Goal: Task Accomplishment & Management: Manage account settings

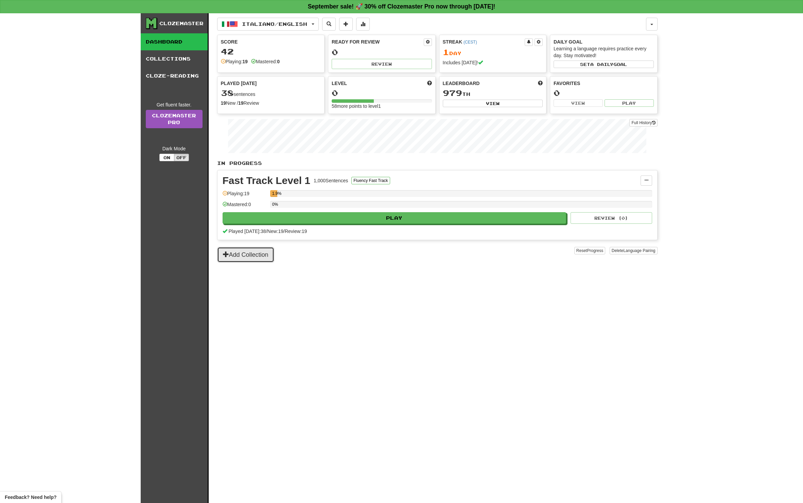
click at [248, 253] on button "Add Collection" at bounding box center [245, 255] width 57 height 16
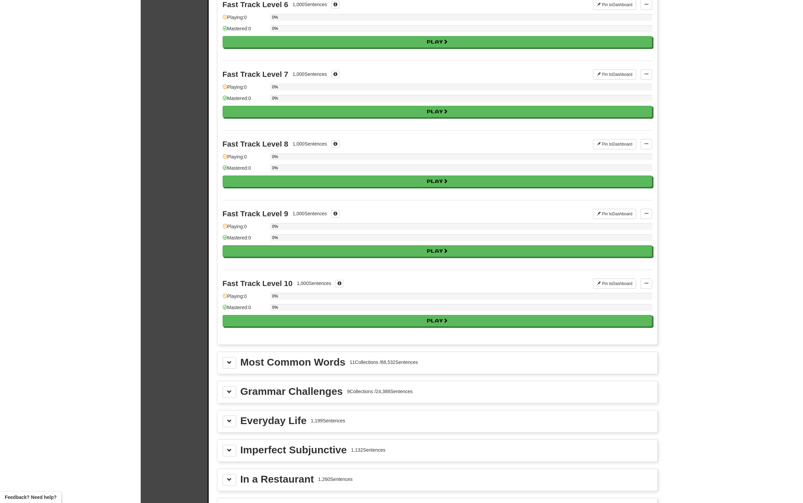
scroll to position [476, 0]
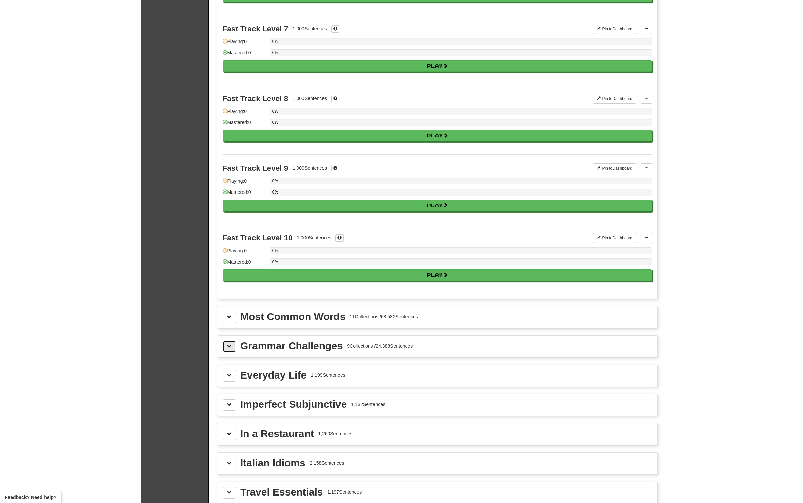
click at [228, 348] on span at bounding box center [229, 346] width 5 height 5
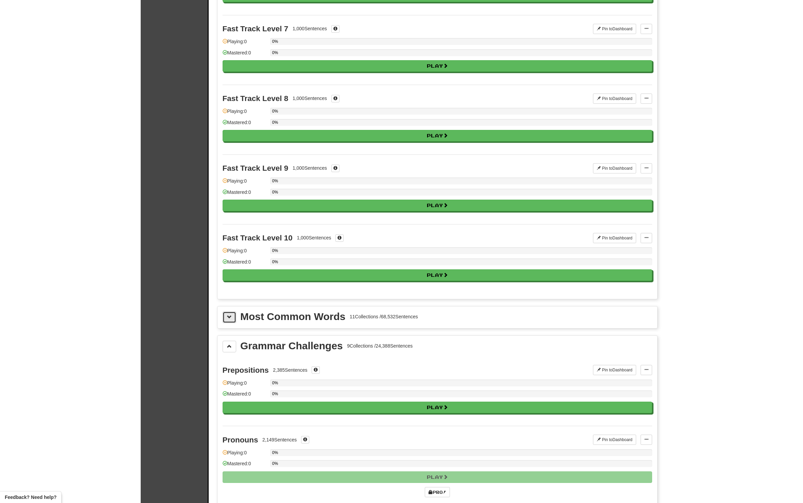
click at [228, 322] on button at bounding box center [230, 317] width 14 height 12
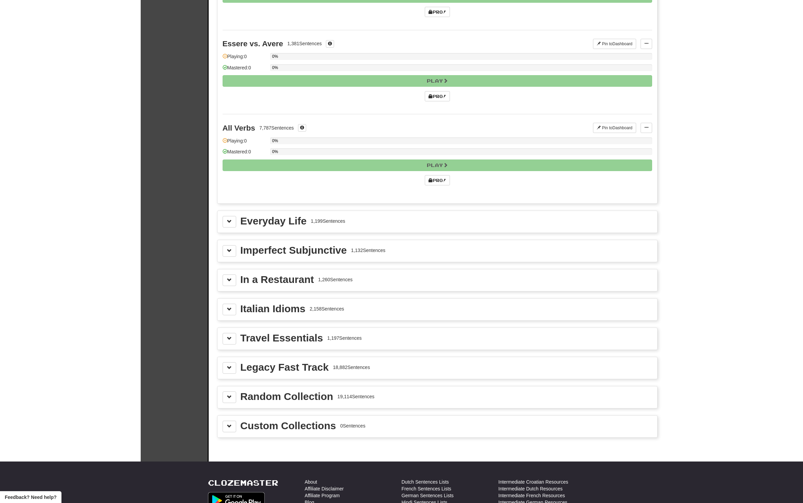
scroll to position [2176, 0]
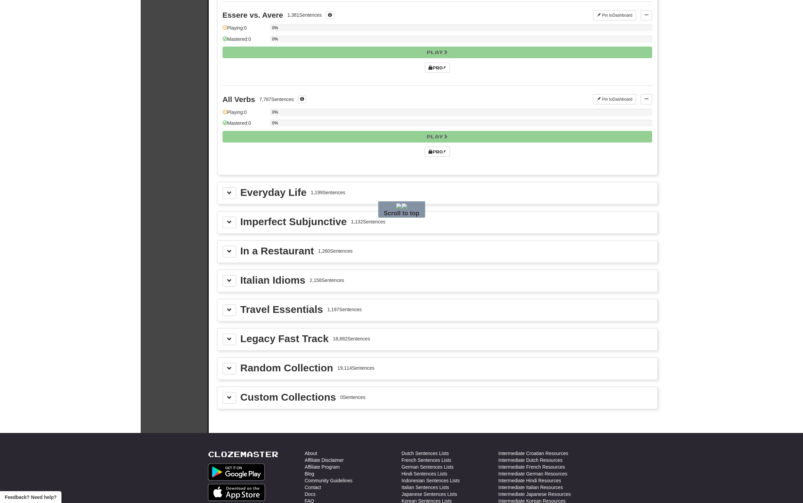
drag, startPoint x: 323, startPoint y: 311, endPoint x: 243, endPoint y: 272, distance: 88.3
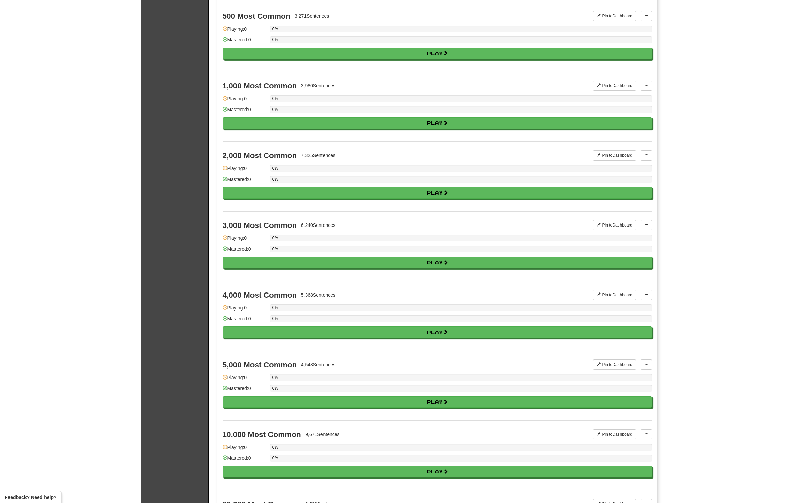
scroll to position [0, 0]
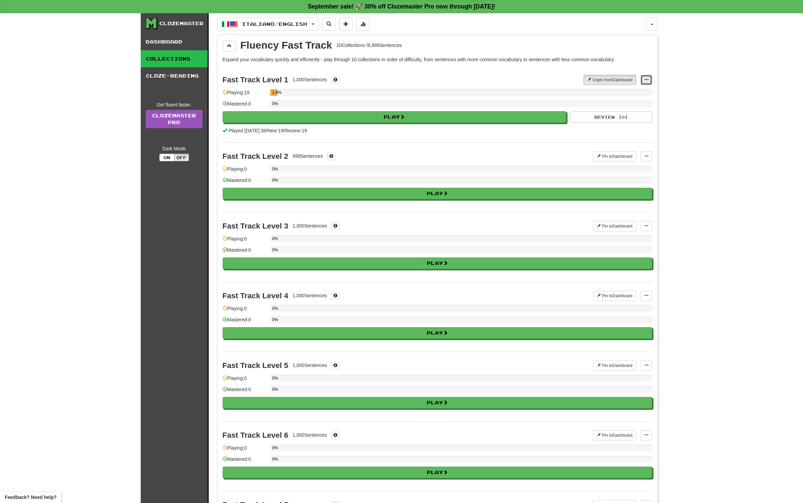
click at [649, 79] on button at bounding box center [647, 80] width 12 height 10
click at [642, 90] on span "Manage Sentences" at bounding box center [624, 91] width 41 height 5
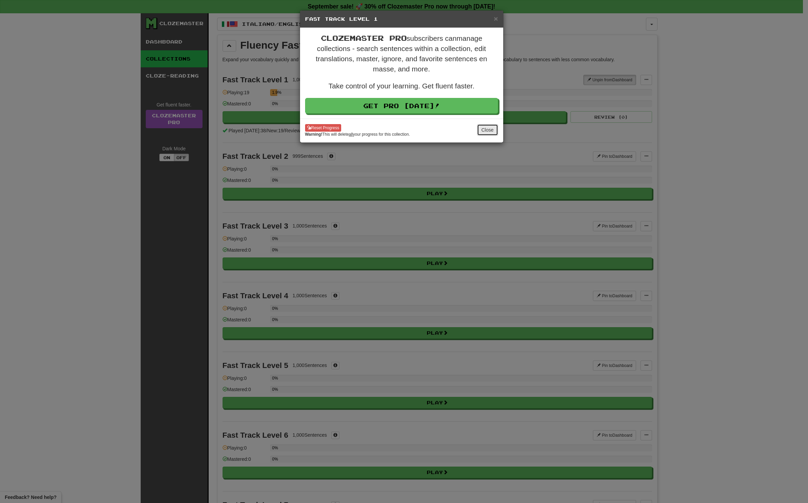
click at [488, 133] on button "Close" at bounding box center [487, 130] width 21 height 12
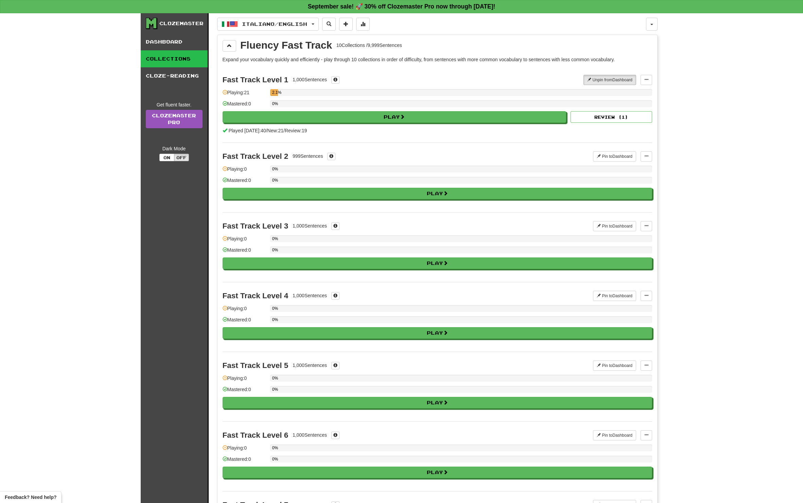
click at [645, 25] on div "Italiano / English Italiano / English Streak: 1 Review: 0 Points today: 42 Lang…" at bounding box center [431, 24] width 429 height 13
click at [654, 24] on button "button" at bounding box center [652, 24] width 12 height 13
click at [332, 153] on button at bounding box center [331, 156] width 8 height 7
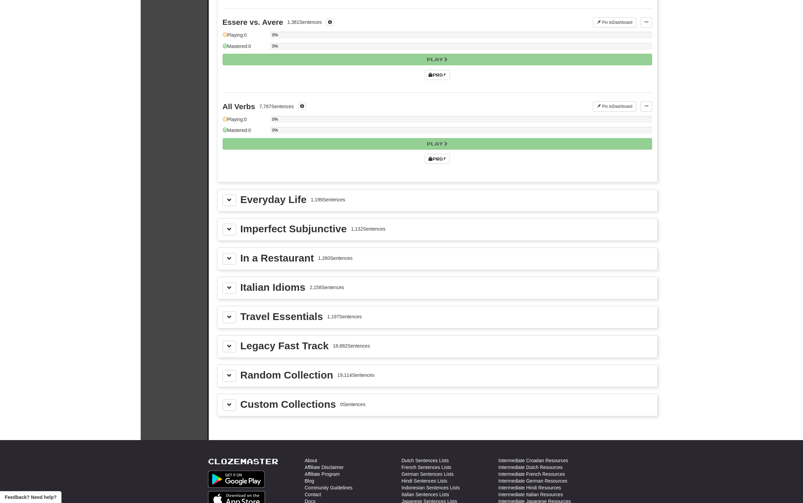
scroll to position [2176, 0]
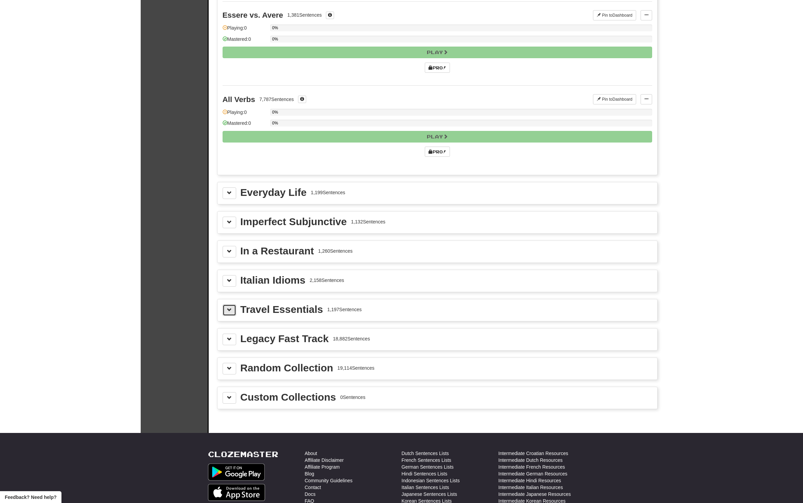
click at [226, 307] on button at bounding box center [230, 310] width 14 height 12
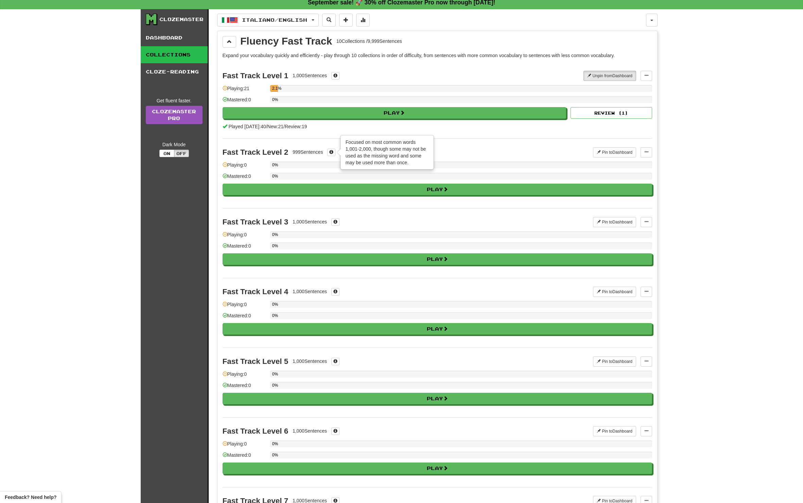
scroll to position [0, 0]
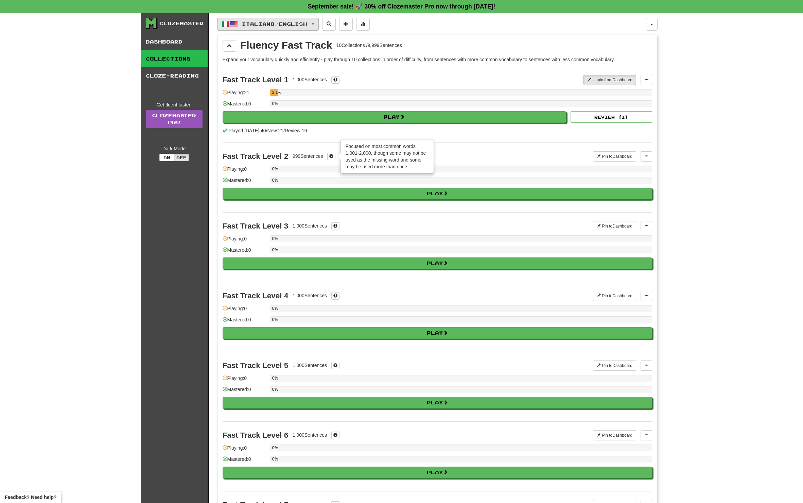
click at [254, 25] on span "Italiano / English" at bounding box center [274, 24] width 65 height 6
click at [174, 60] on link "Collections" at bounding box center [174, 58] width 67 height 17
click at [175, 76] on link "Cloze-Reading" at bounding box center [174, 75] width 67 height 17
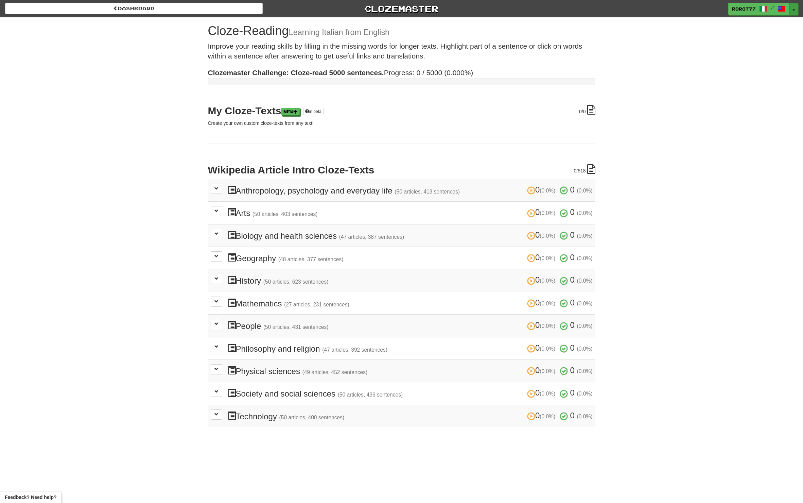
click at [794, 8] on button "Toggle Dropdown" at bounding box center [794, 9] width 9 height 12
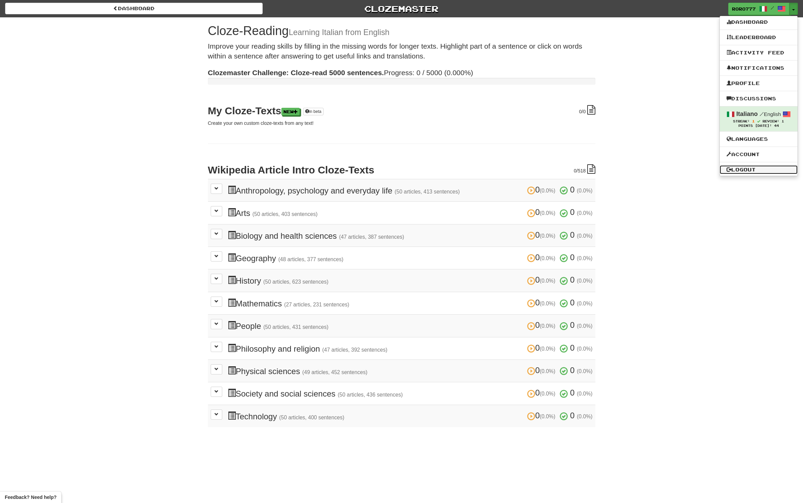
click at [753, 174] on link "Logout" at bounding box center [759, 169] width 78 height 9
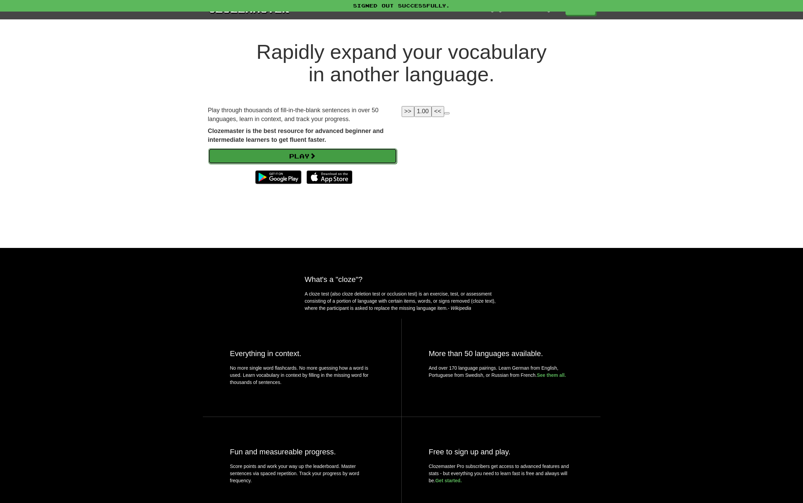
click at [281, 154] on link "Play" at bounding box center [302, 156] width 189 height 16
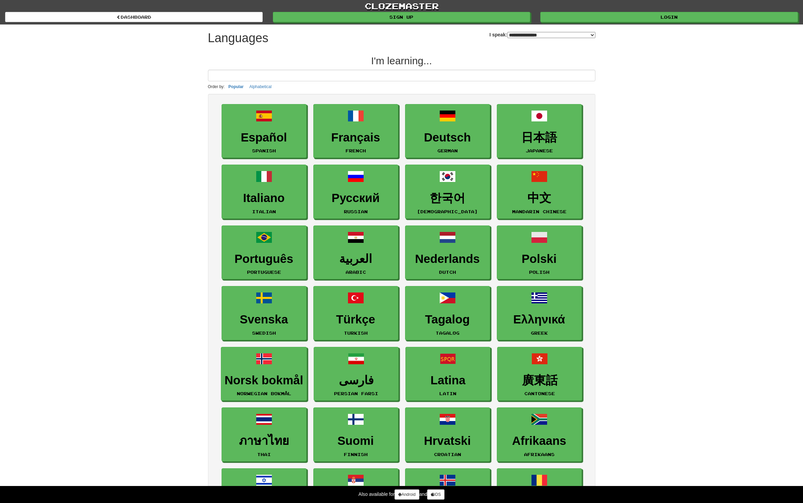
select select "*******"
click at [668, 18] on link "Login" at bounding box center [670, 17] width 258 height 10
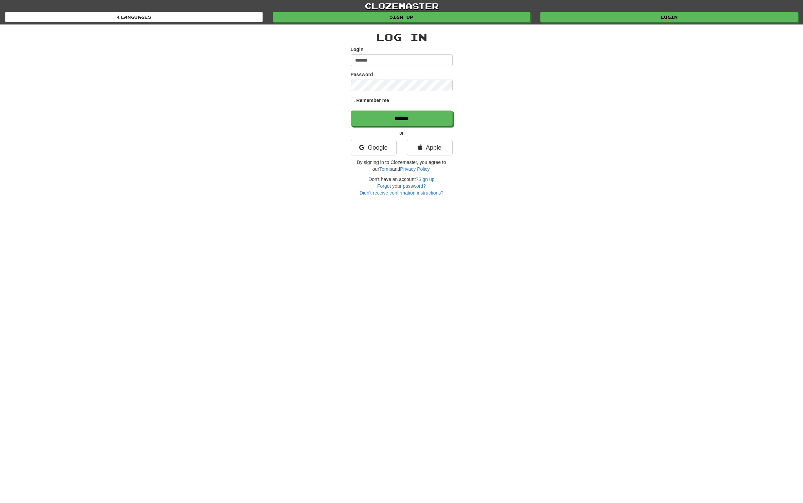
click at [390, 55] on input "*******" at bounding box center [402, 60] width 102 height 12
type input "**********"
click at [388, 116] on input "******" at bounding box center [402, 119] width 102 height 16
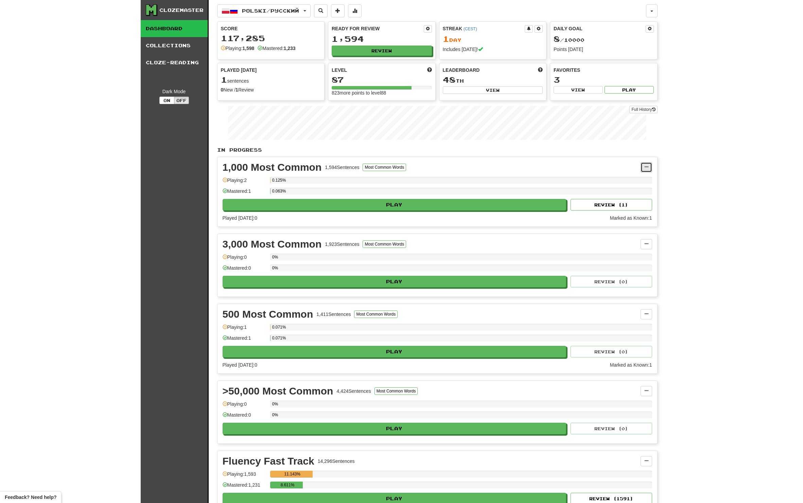
click at [646, 166] on span at bounding box center [647, 167] width 4 height 4
click at [693, 179] on div "Clozemaster Dashboard Collections Cloze-Reading Dark Mode On Off Dashboard Coll…" at bounding box center [401, 345] width 803 height 690
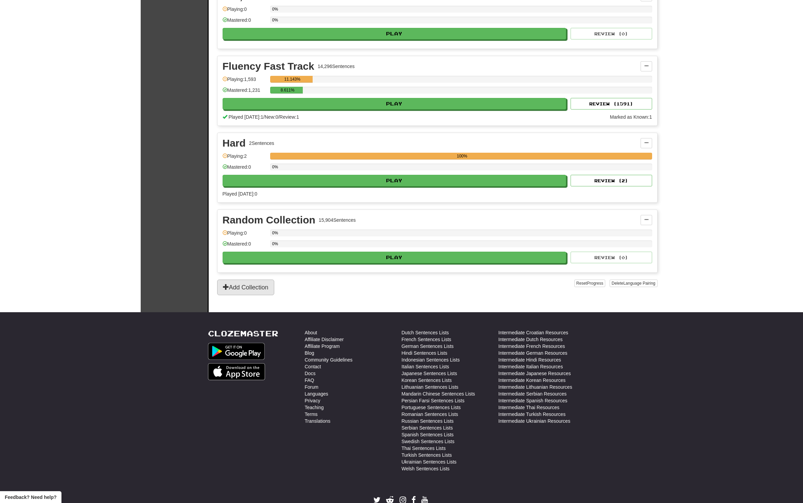
scroll to position [360, 0]
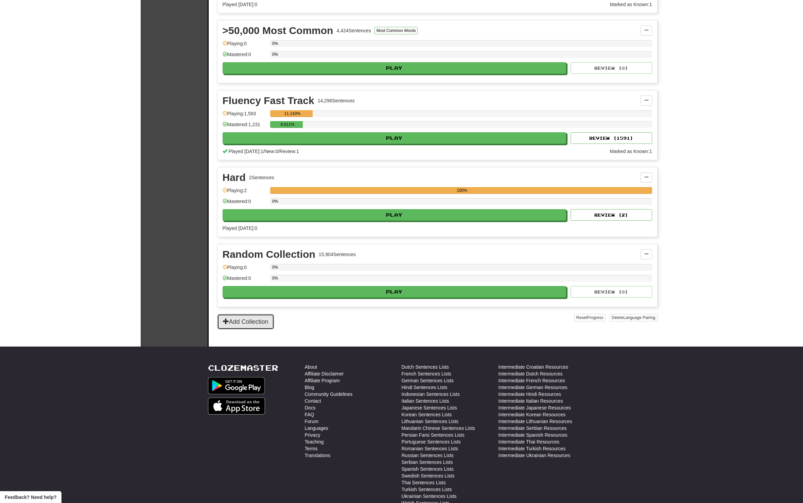
click at [260, 323] on button "Add Collection" at bounding box center [245, 322] width 57 height 16
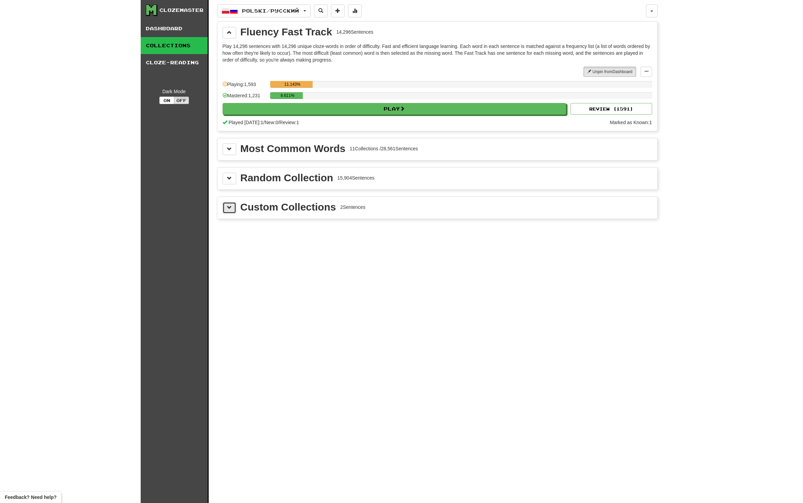
click at [235, 207] on button at bounding box center [230, 208] width 14 height 12
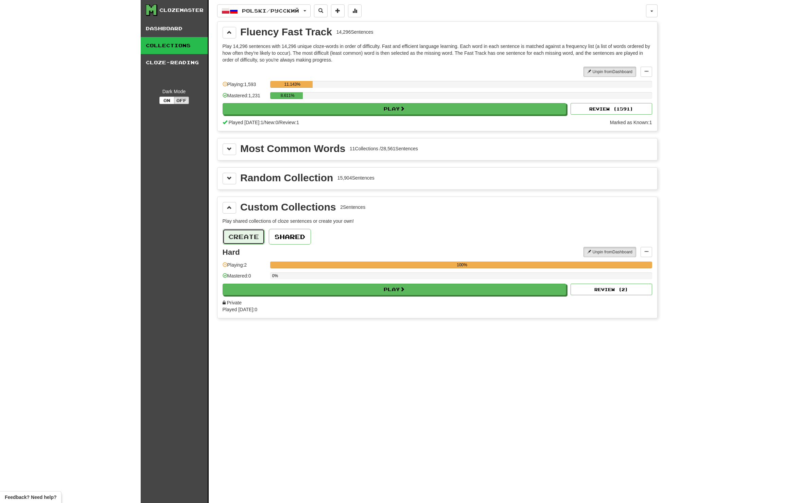
click at [255, 237] on button "Create" at bounding box center [244, 237] width 42 height 16
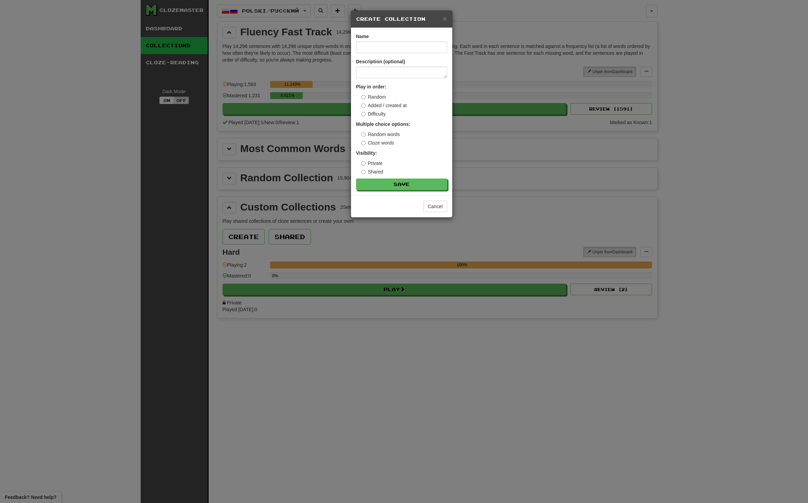
click at [380, 79] on form "Name Description (optional) Play in order: Random Added / created at Difficulty…" at bounding box center [401, 111] width 91 height 157
click at [448, 207] on div "Cancel" at bounding box center [401, 206] width 101 height 22
click at [445, 207] on button "Cancel" at bounding box center [436, 207] width 24 height 12
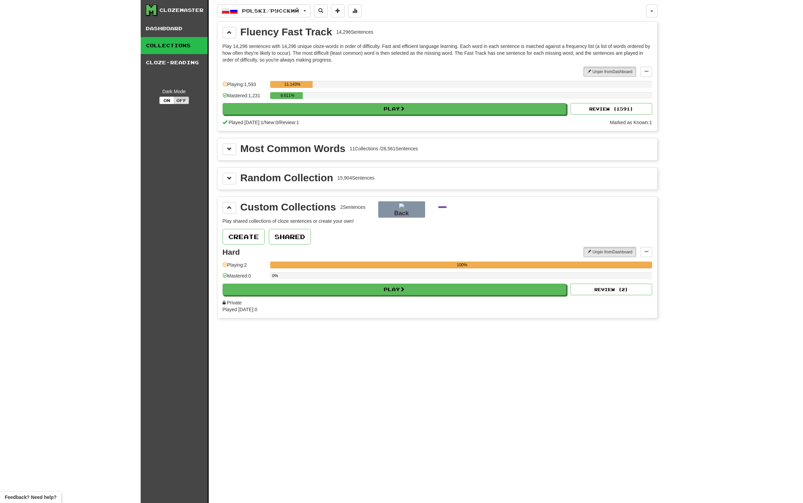
drag, startPoint x: 447, startPoint y: 207, endPoint x: 371, endPoint y: 194, distance: 76.8
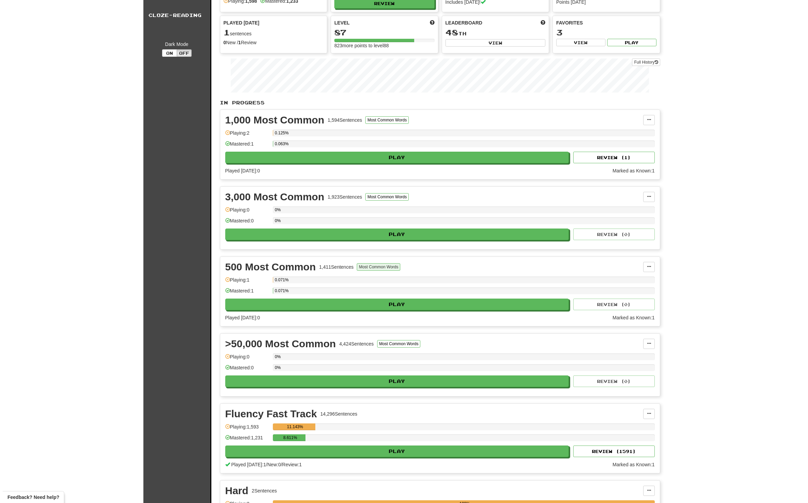
scroll to position [204, 0]
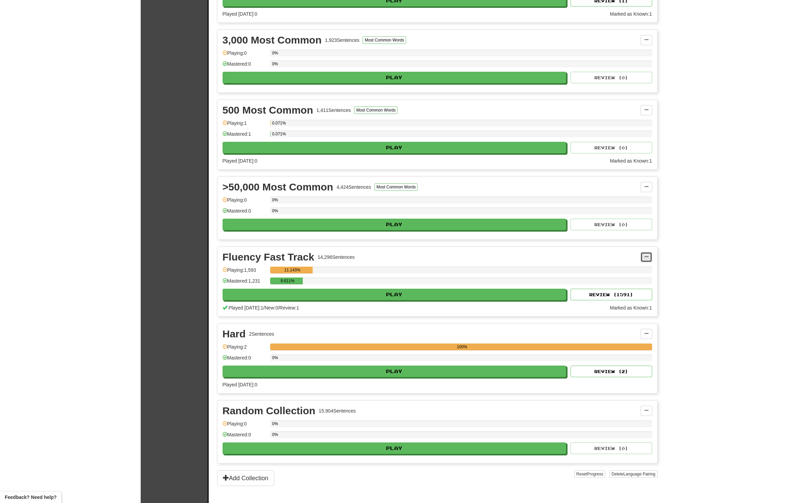
click at [647, 257] on span at bounding box center [647, 257] width 4 height 4
click at [637, 268] on span "Manage Sentences" at bounding box center [617, 269] width 41 height 5
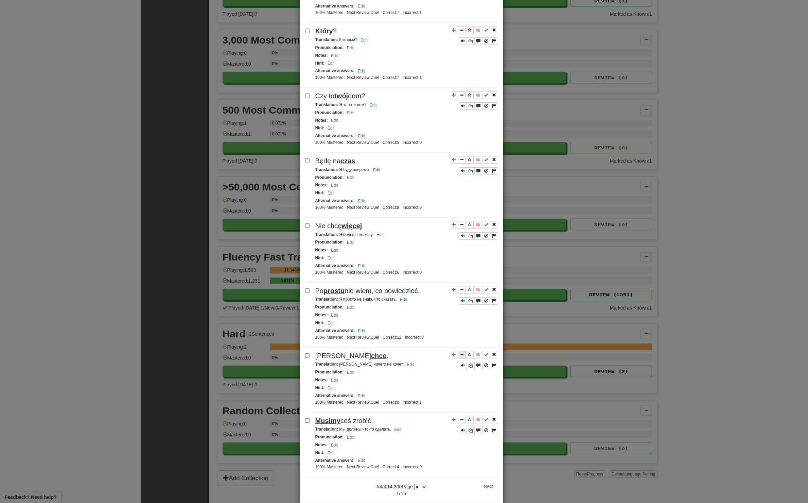
scroll to position [957, 0]
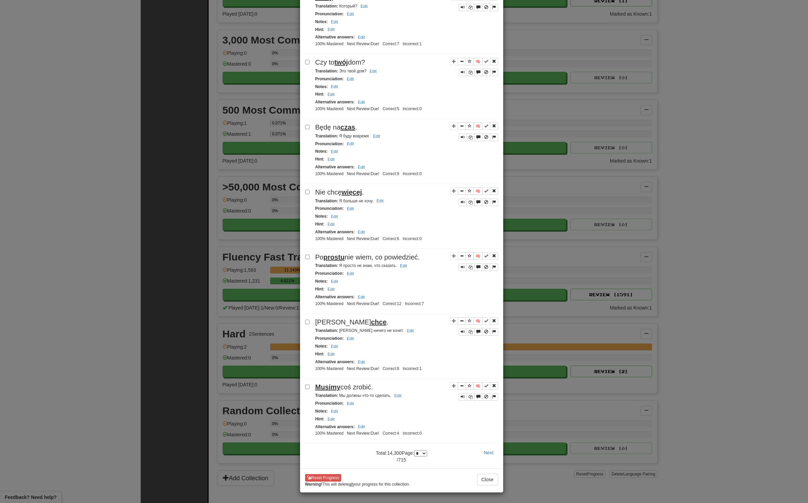
click at [414, 456] on select "* * * * * * * * * ** ** ** ** ** ** ** ** ** ** ** ** ** ** ** ** ** ** ** ** *…" at bounding box center [420, 453] width 13 height 6
click at [702, 420] on div "**********" at bounding box center [404, 251] width 808 height 503
click at [701, 420] on div "**********" at bounding box center [404, 251] width 808 height 503
click at [486, 477] on button "Close" at bounding box center [487, 480] width 21 height 12
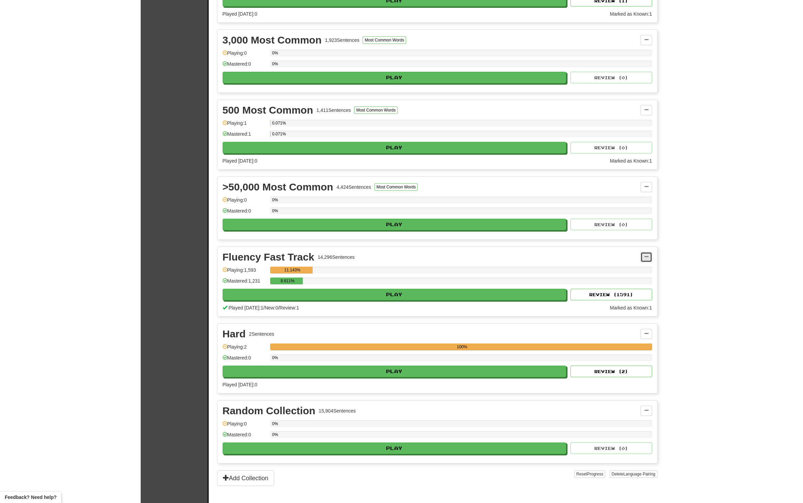
click at [651, 259] on button at bounding box center [647, 257] width 12 height 10
click at [626, 272] on span "Manage Sentences" at bounding box center [617, 269] width 41 height 5
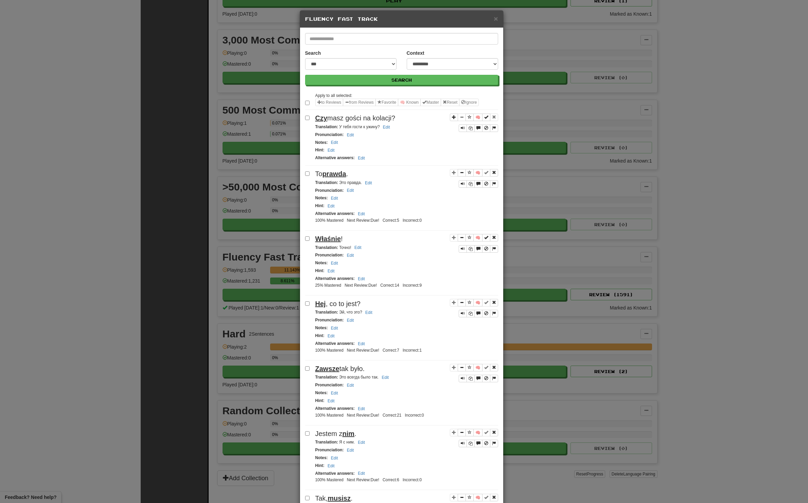
click at [673, 274] on div "**********" at bounding box center [404, 251] width 808 height 503
click at [497, 17] on div "× Fluency Fast Track" at bounding box center [401, 19] width 203 height 17
click at [494, 21] on span "×" at bounding box center [496, 19] width 4 height 8
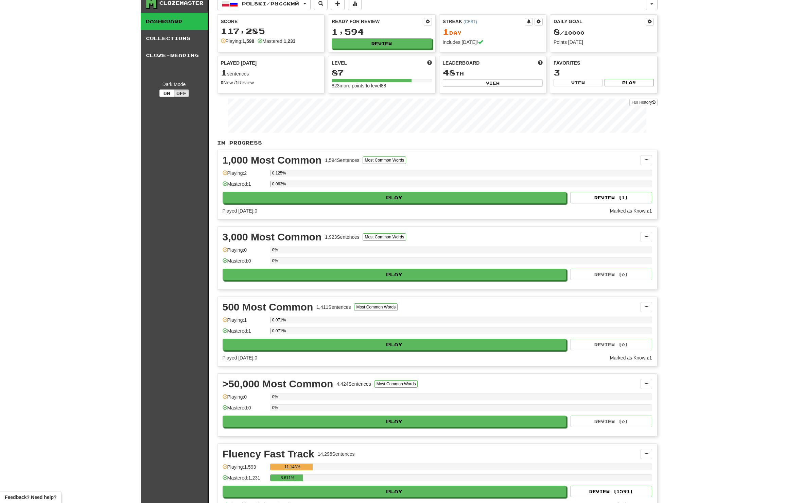
scroll to position [0, 0]
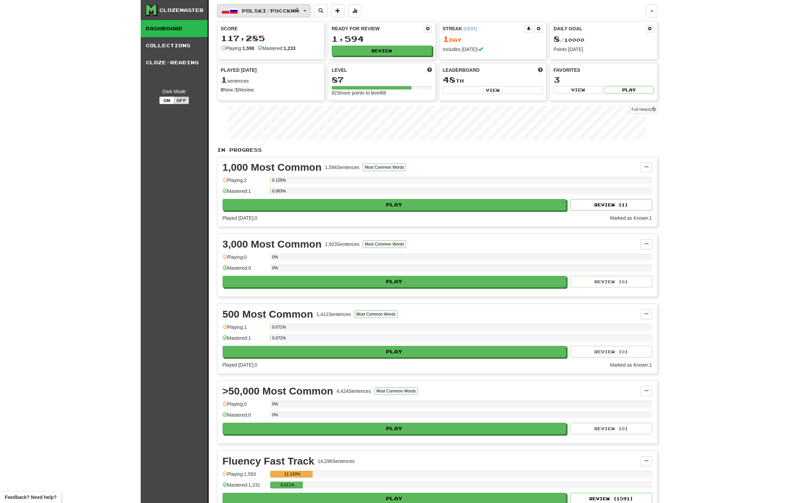
click at [288, 9] on span "Polski / Русский" at bounding box center [270, 11] width 57 height 6
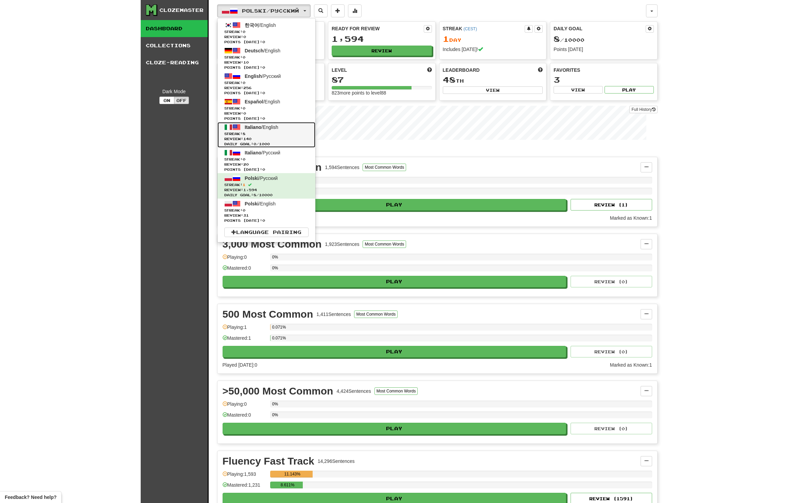
click at [275, 131] on link "Italiano / English Streak: 8 Review: 140 Daily Goal: 0 / 1000" at bounding box center [267, 134] width 98 height 25
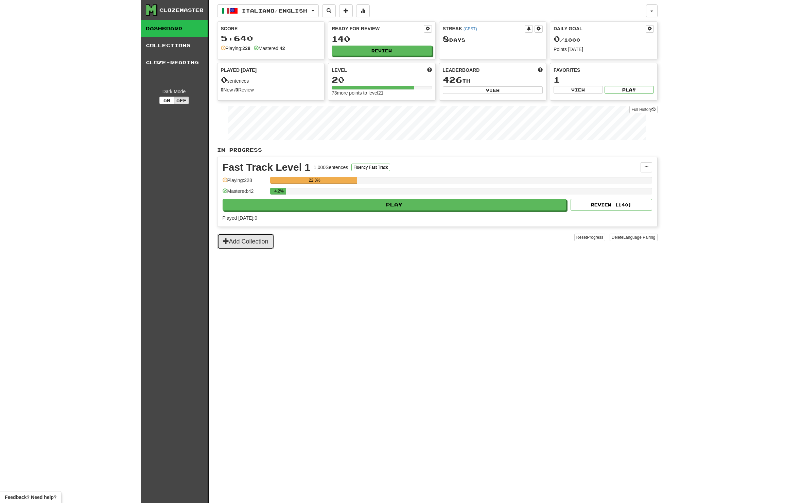
click at [267, 237] on button "Add Collection" at bounding box center [245, 242] width 57 height 16
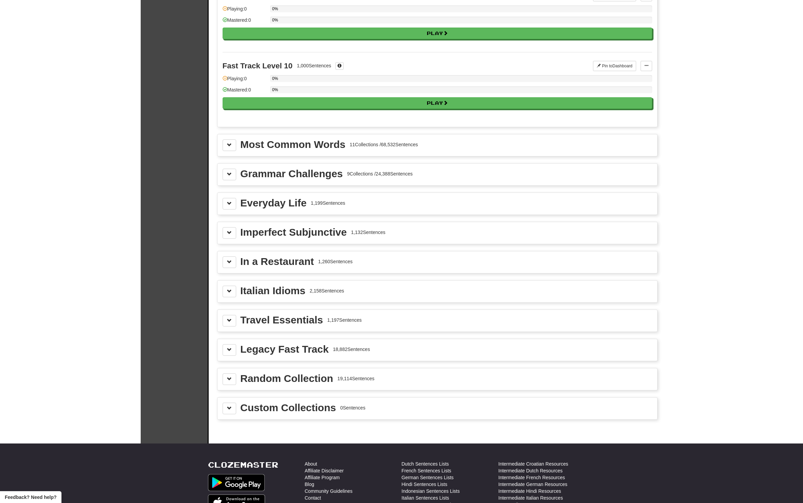
scroll to position [680, 0]
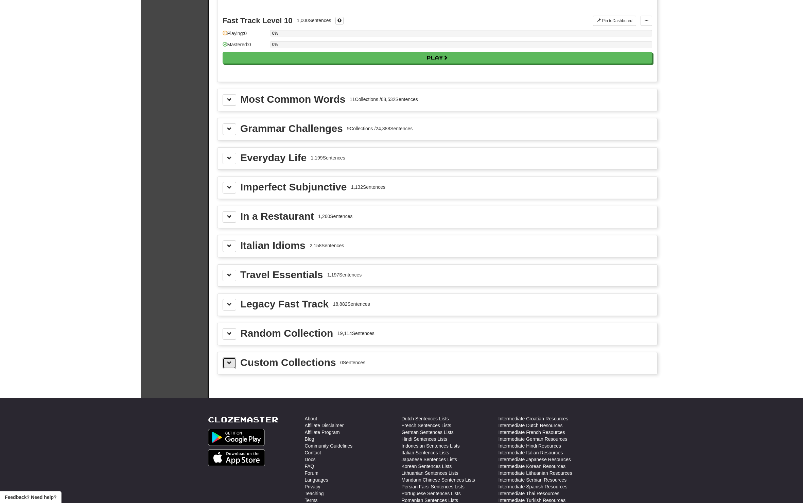
click at [235, 365] on button at bounding box center [230, 363] width 14 height 12
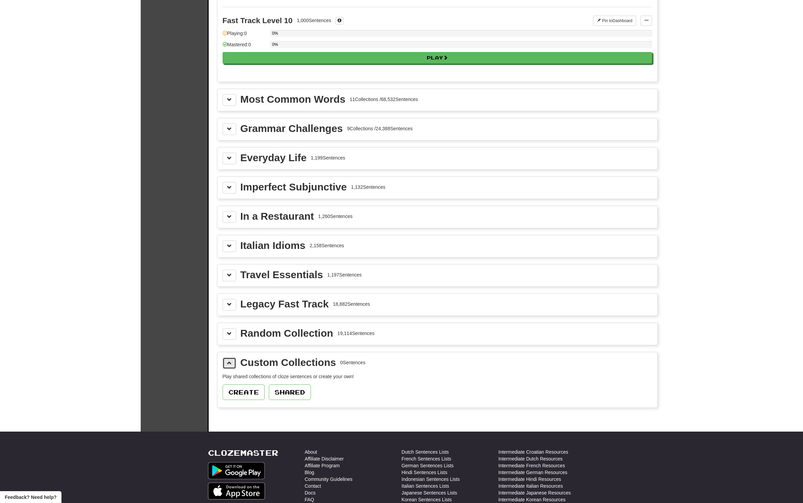
click at [235, 364] on button at bounding box center [230, 363] width 14 height 12
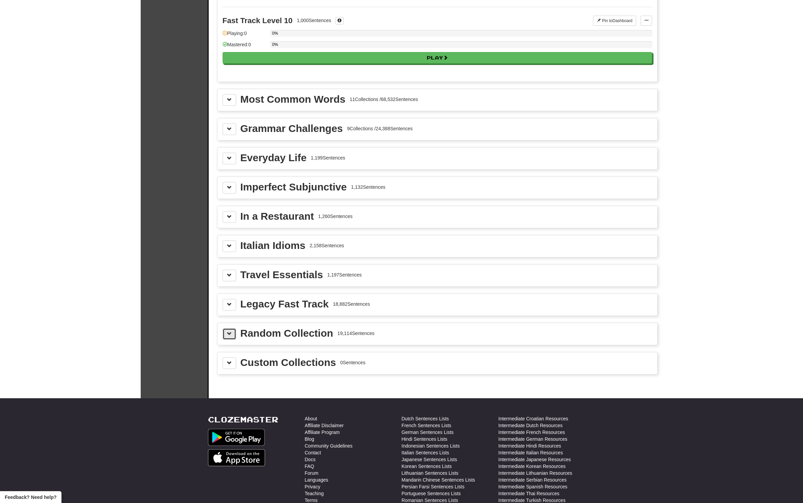
click at [231, 336] on span at bounding box center [229, 333] width 5 height 5
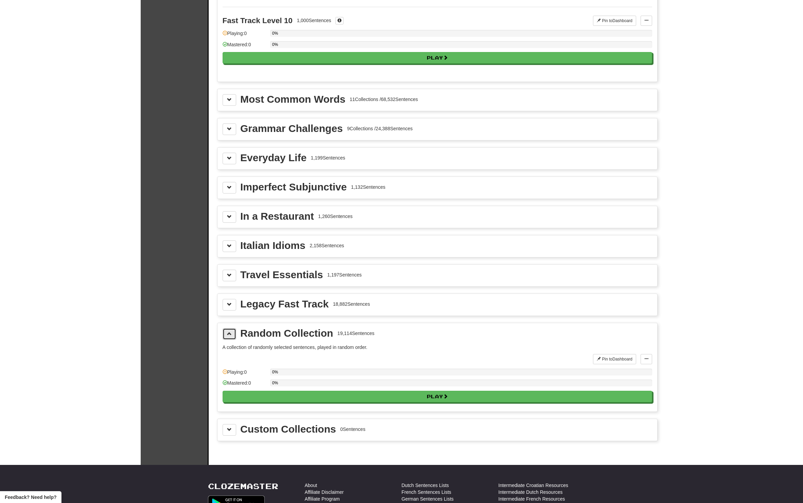
click at [231, 336] on span at bounding box center [229, 333] width 5 height 5
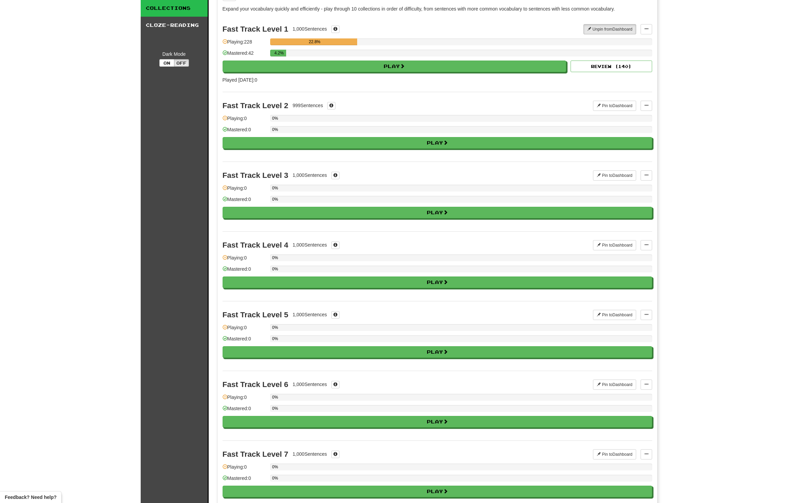
scroll to position [0, 0]
